Goal: Task Accomplishment & Management: Manage account settings

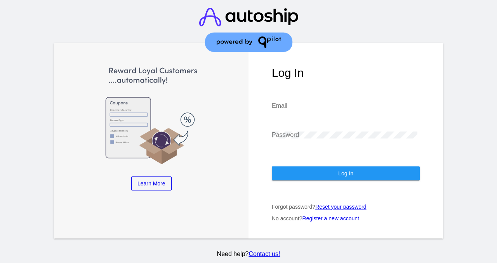
type input "[EMAIL_ADDRESS][DOMAIN_NAME]"
click at [353, 177] on button "Log In" at bounding box center [346, 174] width 148 height 14
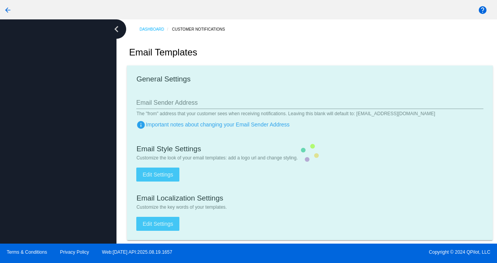
type input "[EMAIL_ADDRESS][DOMAIN_NAME]"
checkbox input "true"
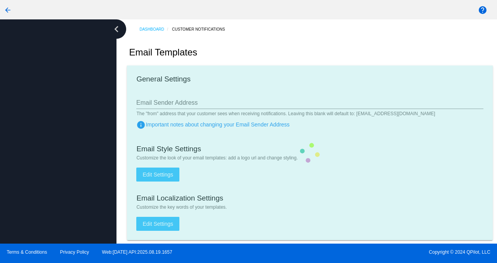
type input "[PERSON_NAME][EMAIL_ADDRESS][DOMAIN_NAME]"
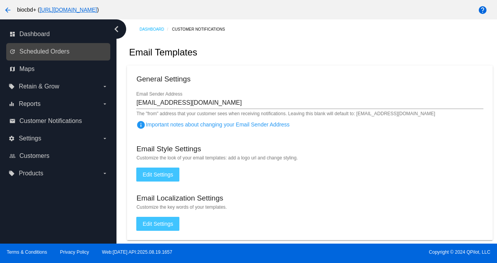
click at [59, 47] on link "update Scheduled Orders" at bounding box center [58, 51] width 99 height 12
